Goal: Task Accomplishment & Management: Use online tool/utility

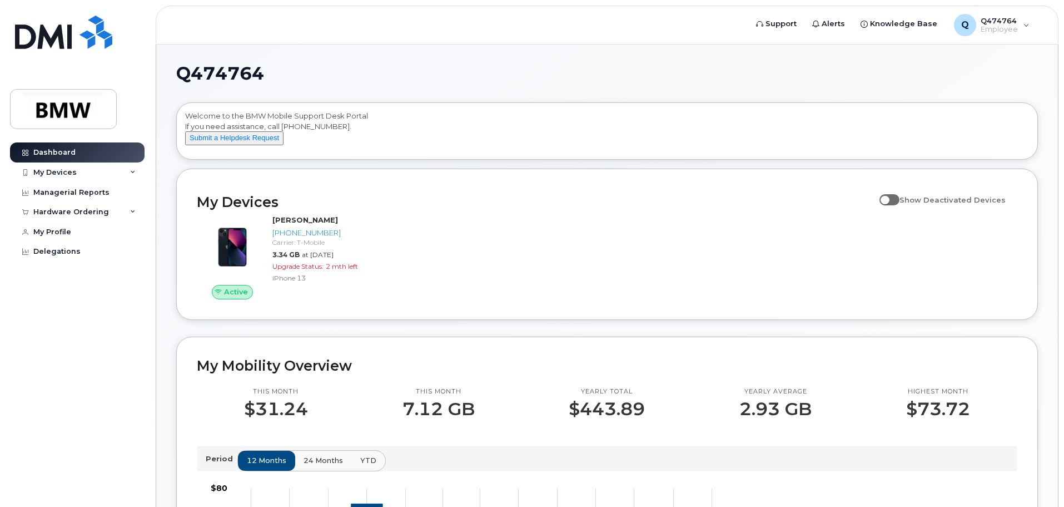
click at [1050, 249] on div "Q474764 Welcome to the BMW Mobile Support Desk Portal If you need assistance, c…" at bounding box center [607, 505] width 902 height 923
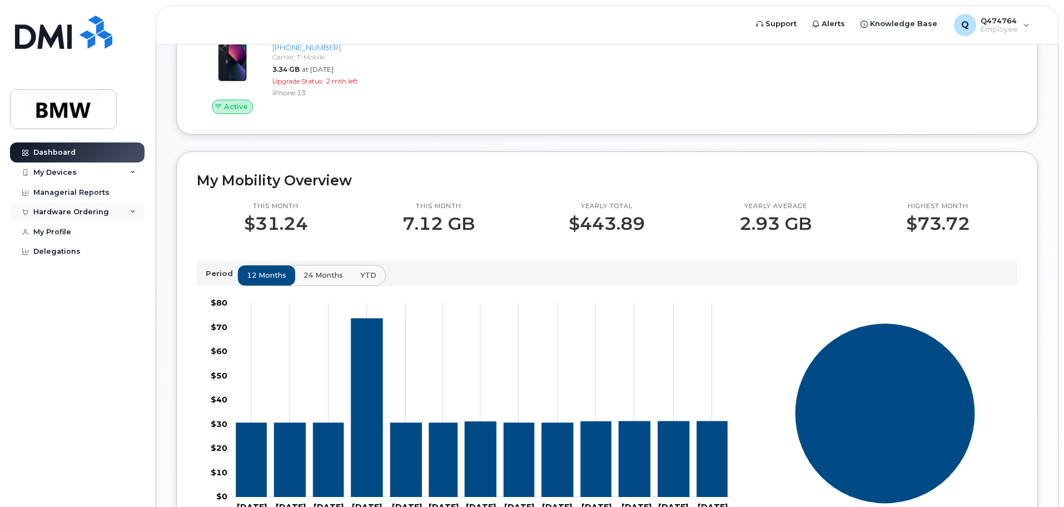
click at [137, 211] on div "Hardware Ordering" at bounding box center [77, 212] width 135 height 20
click at [60, 262] on link "New Order" at bounding box center [86, 253] width 115 height 21
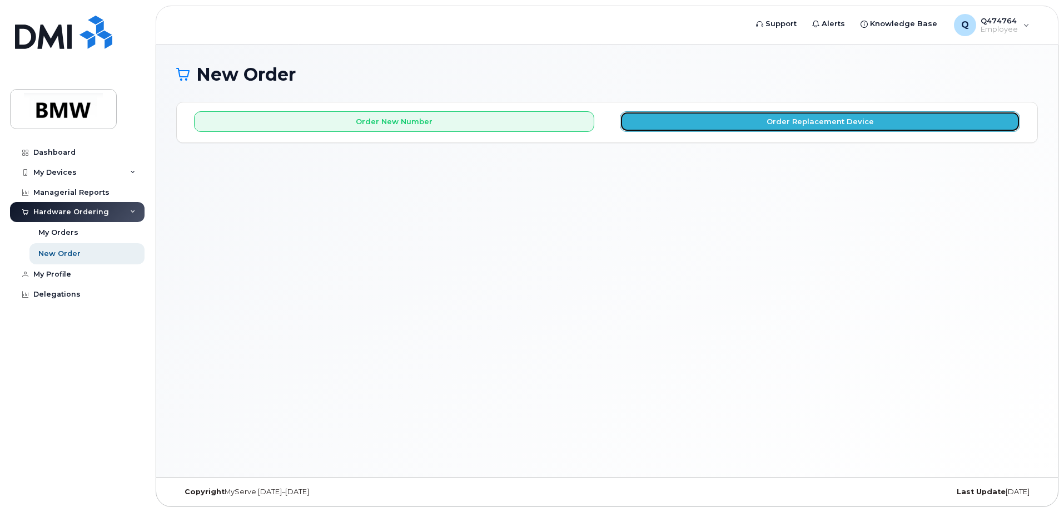
click at [755, 121] on button "Order Replacement Device" at bounding box center [820, 121] width 400 height 21
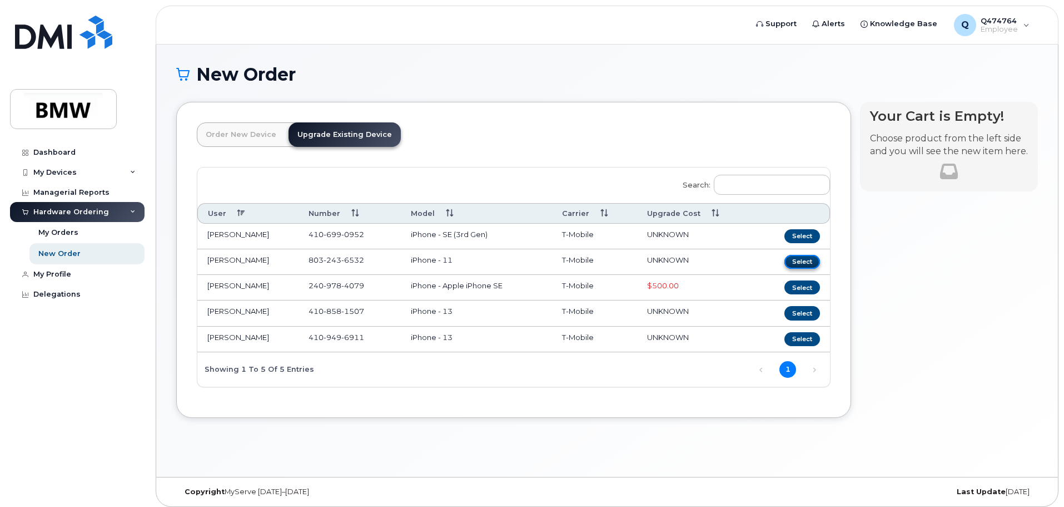
click at [804, 264] on button "Select" at bounding box center [803, 262] width 36 height 14
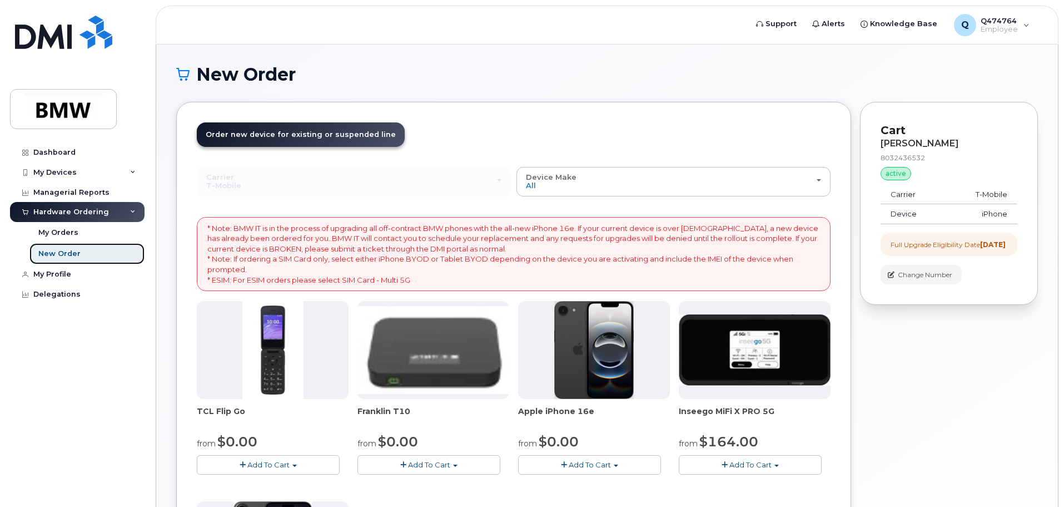
click at [58, 251] on div "New Order" at bounding box center [59, 254] width 42 height 10
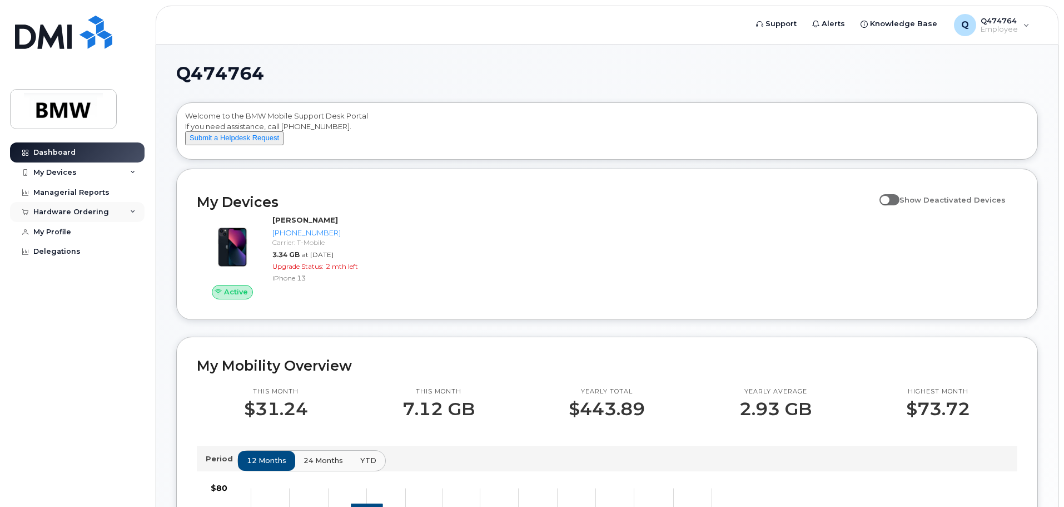
click at [126, 211] on div "Hardware Ordering" at bounding box center [77, 212] width 135 height 20
click at [67, 255] on div "New Order" at bounding box center [59, 254] width 42 height 10
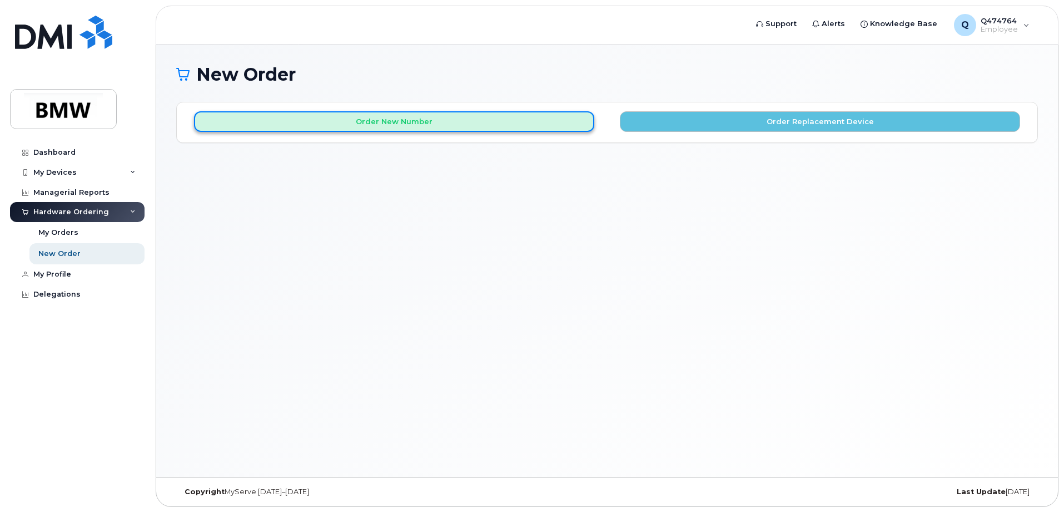
click at [405, 117] on button "Order New Number" at bounding box center [394, 121] width 400 height 21
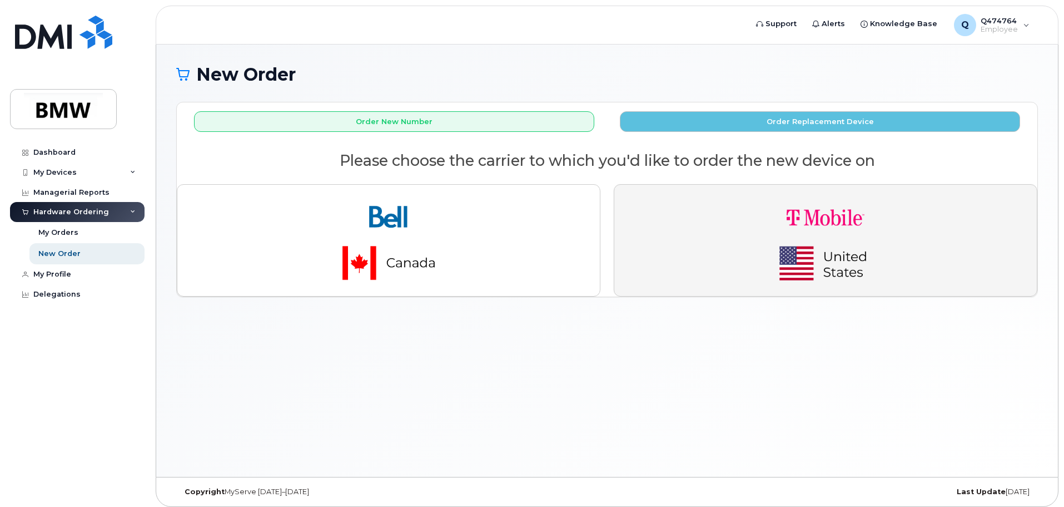
click at [817, 243] on img "button" at bounding box center [826, 240] width 156 height 93
